Goal: Information Seeking & Learning: Learn about a topic

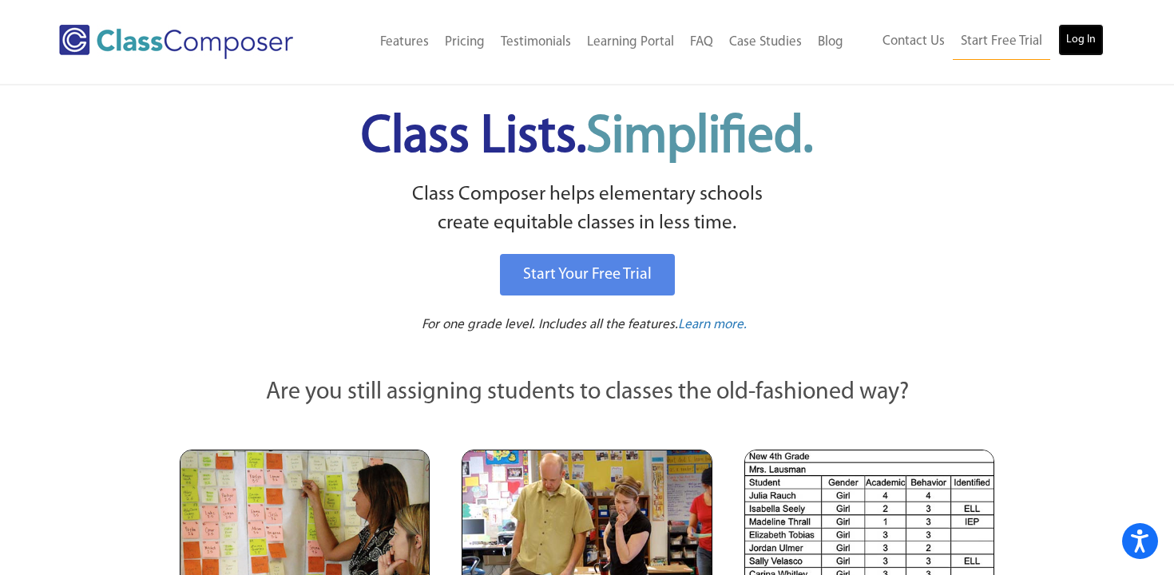
click at [1086, 38] on link "Log In" at bounding box center [1081, 40] width 46 height 32
click at [1070, 35] on link "Log In" at bounding box center [1081, 40] width 46 height 32
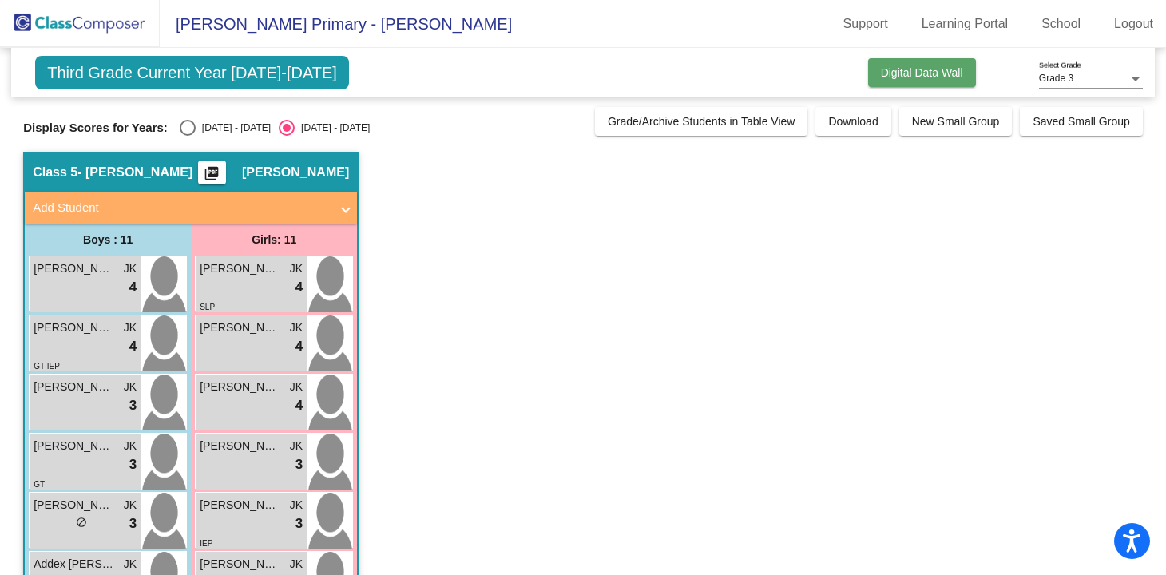
click at [931, 79] on button "Digital Data Wall" at bounding box center [922, 72] width 108 height 29
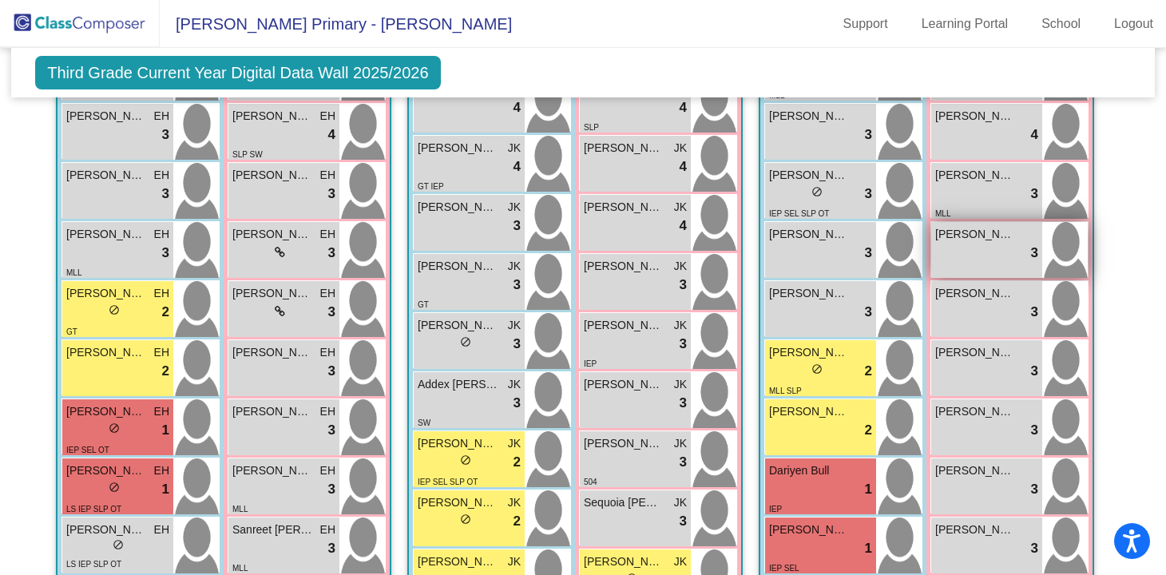
scroll to position [1376, 0]
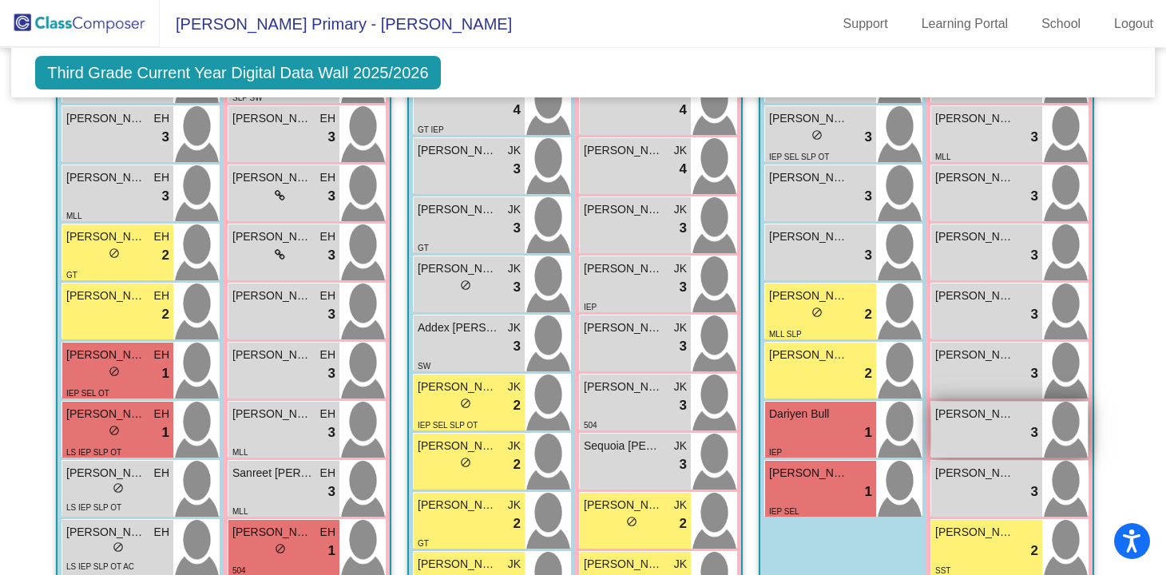
click at [951, 429] on div "lock do_not_disturb_alt 3" at bounding box center [986, 432] width 103 height 21
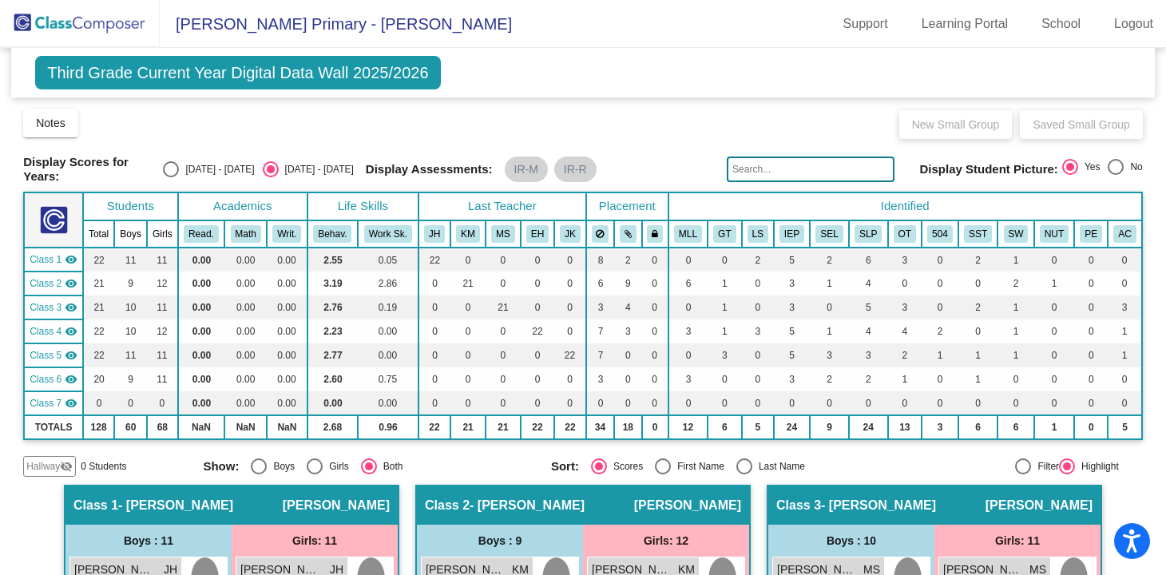
scroll to position [0, 0]
click at [237, 35] on span "Blaine Primary - Jamie" at bounding box center [336, 24] width 352 height 26
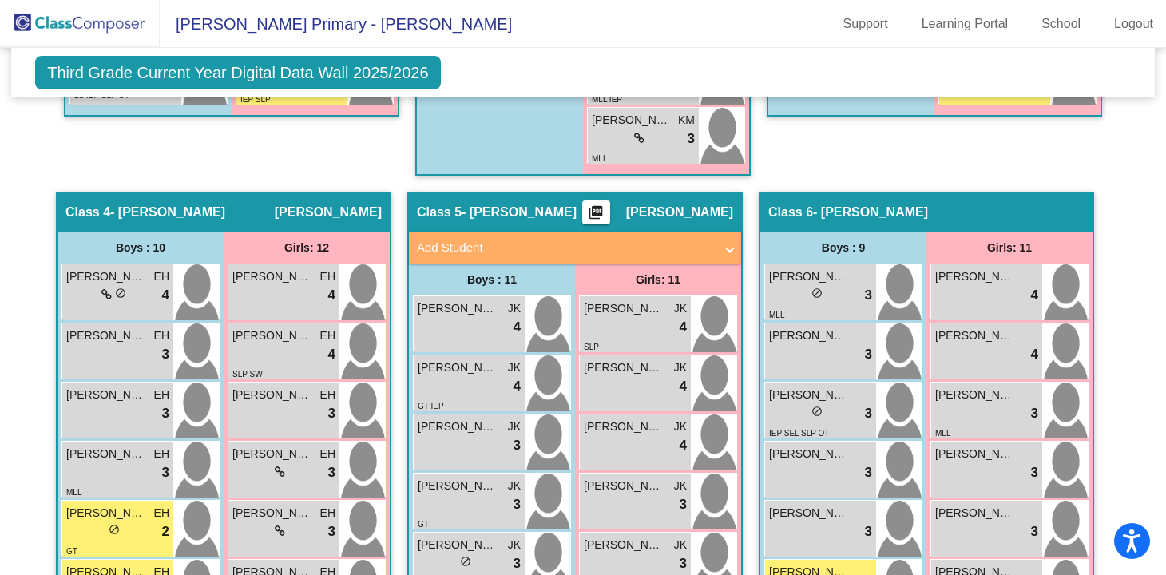
scroll to position [1058, 0]
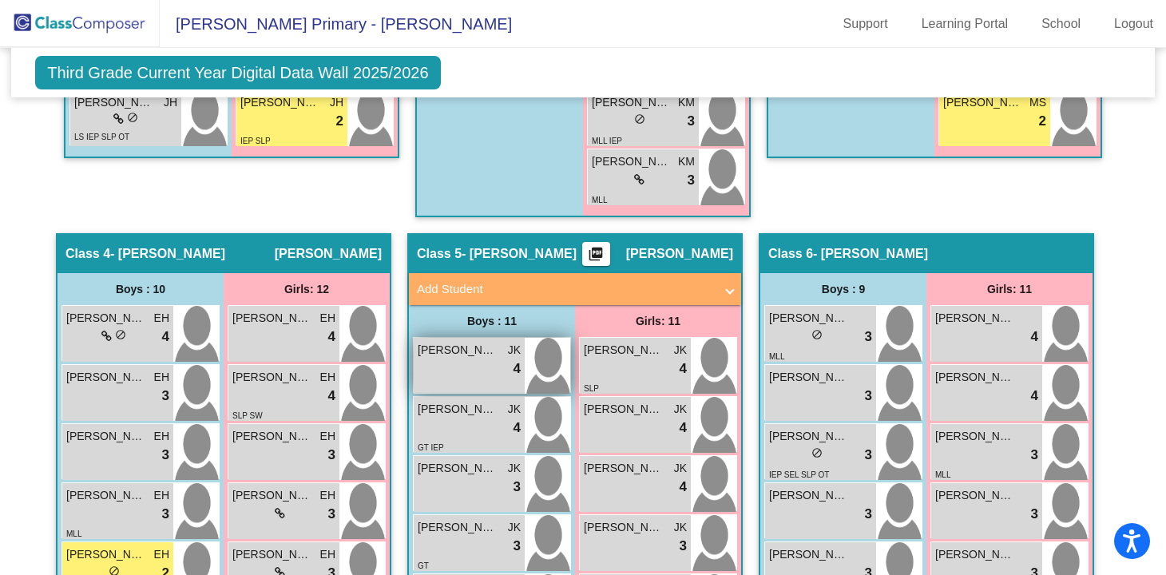
click at [471, 347] on span "Levi Foster" at bounding box center [458, 350] width 80 height 17
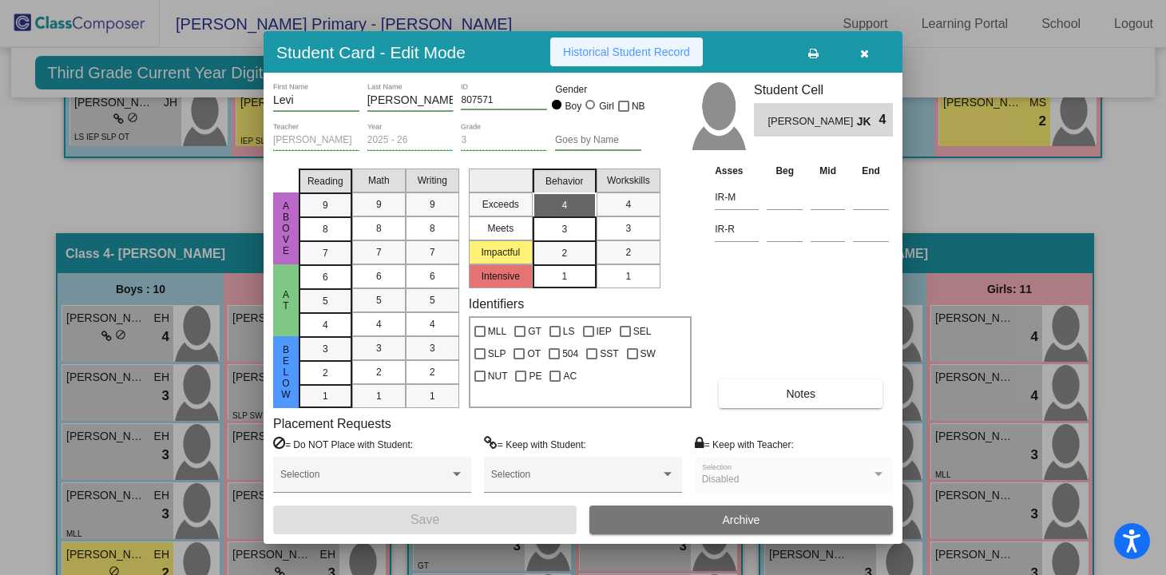
click at [690, 49] on span "Historical Student Record" at bounding box center [626, 52] width 127 height 13
click at [866, 56] on icon "button" at bounding box center [864, 53] width 9 height 11
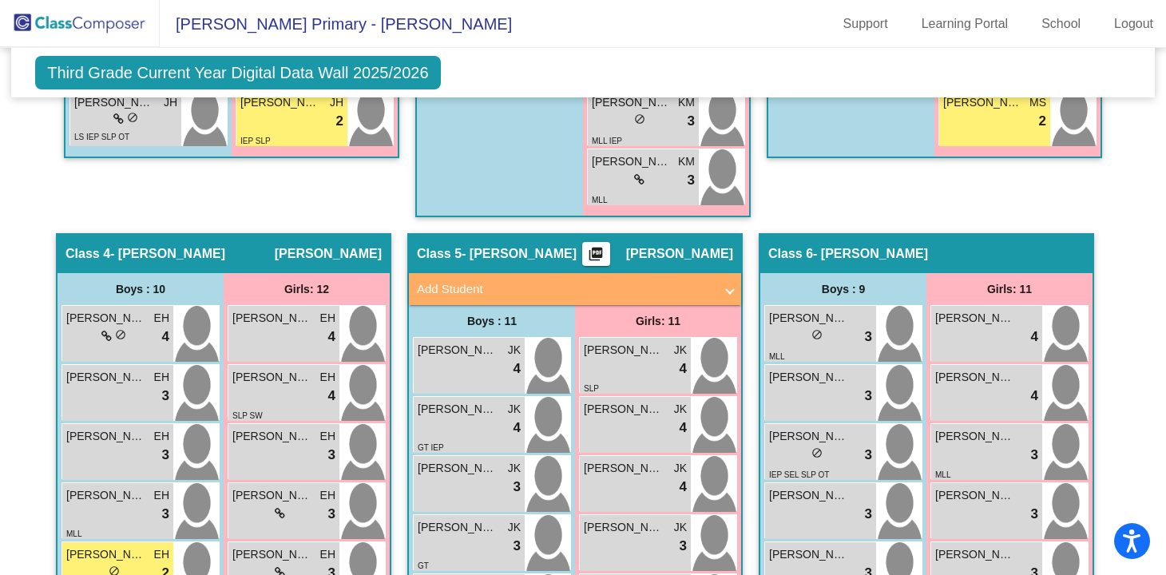
click at [290, 31] on span "Blaine Primary - Jamie" at bounding box center [336, 24] width 352 height 26
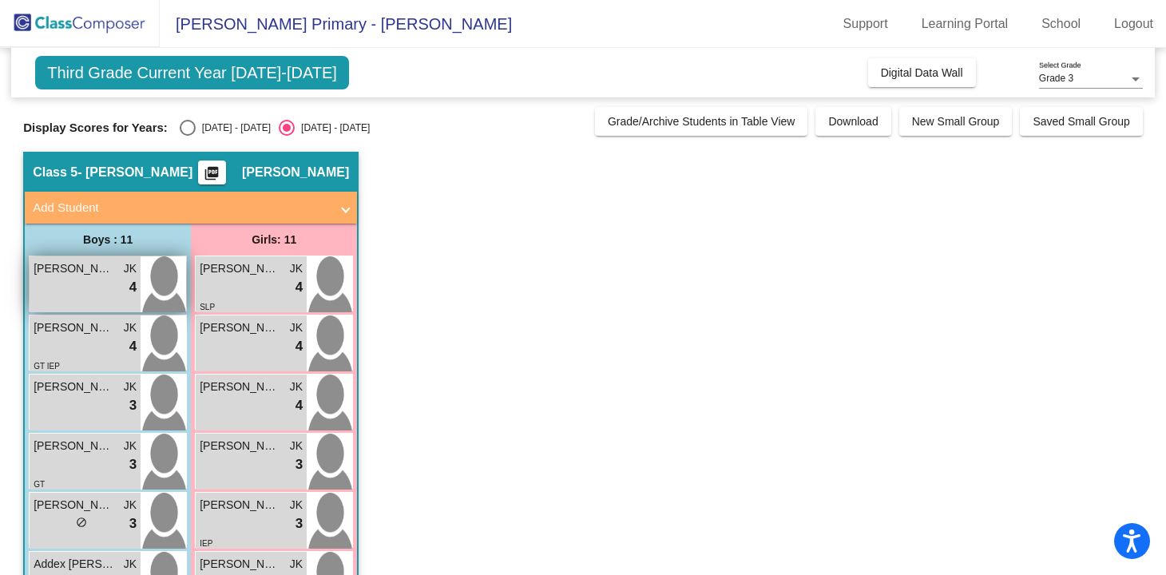
click at [123, 292] on div "lock do_not_disturb_alt 4" at bounding box center [85, 287] width 103 height 21
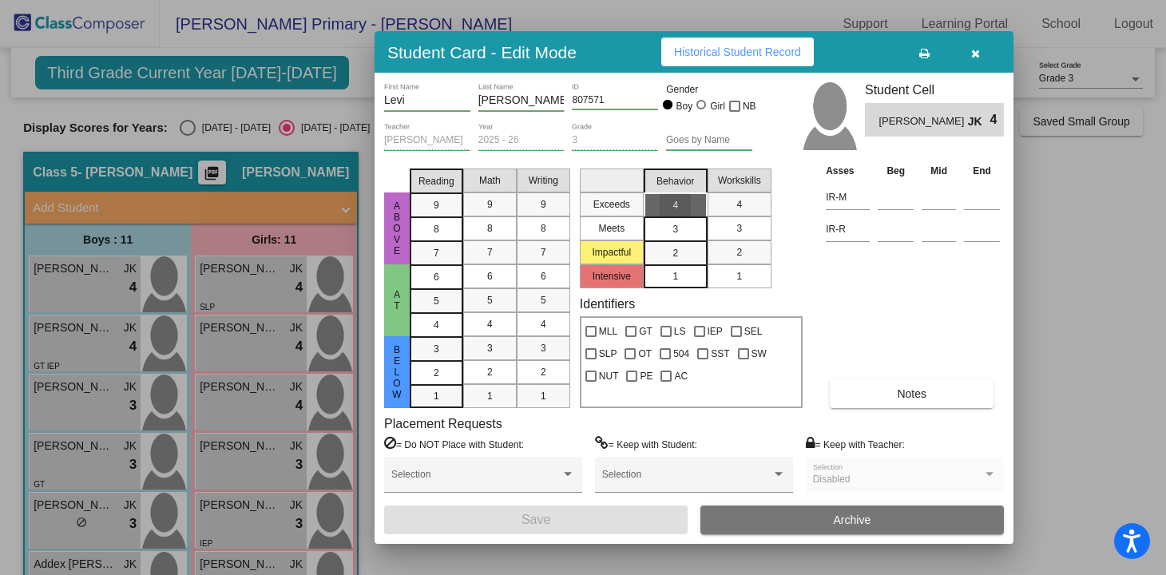
click at [700, 210] on mat-list-option "4" at bounding box center [676, 204] width 64 height 24
click at [734, 51] on span "Historical Student Record" at bounding box center [737, 52] width 127 height 13
click at [979, 55] on button "button" at bounding box center [975, 52] width 51 height 29
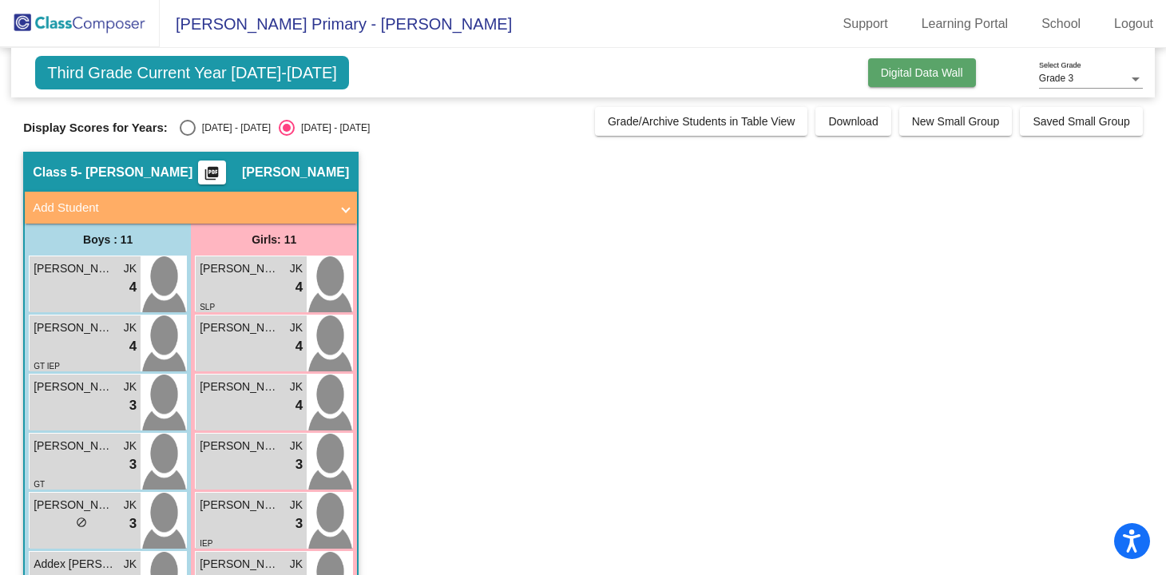
click at [934, 84] on button "Digital Data Wall" at bounding box center [922, 72] width 108 height 29
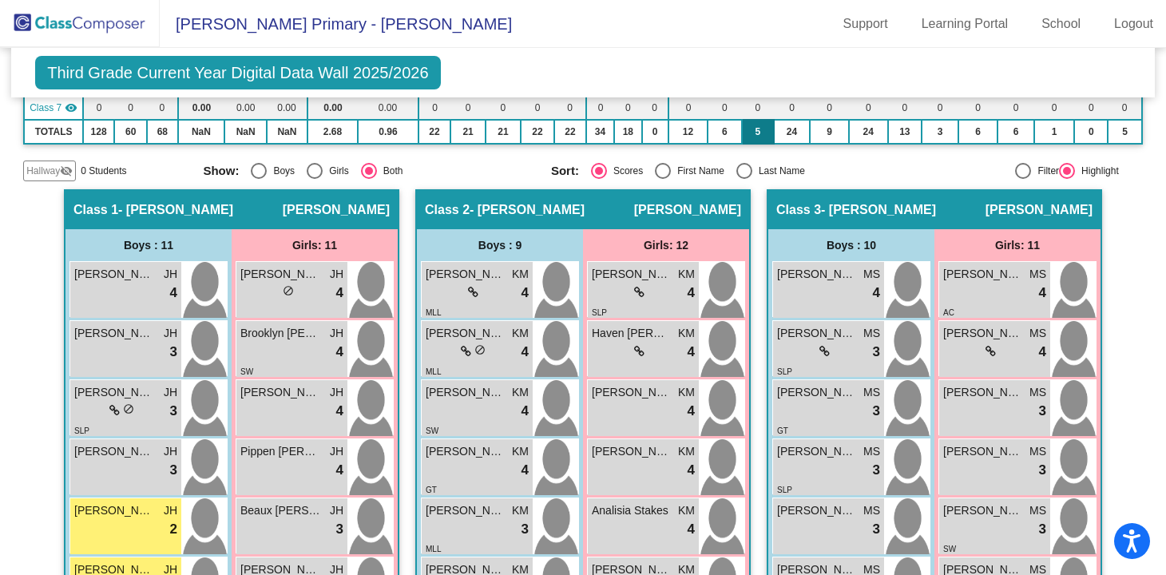
scroll to position [274, 0]
